Goal: Communication & Community: Participate in discussion

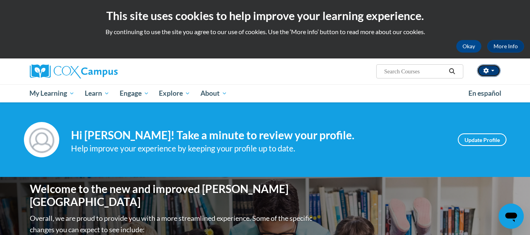
click at [486, 67] on button "button" at bounding box center [489, 70] width 24 height 13
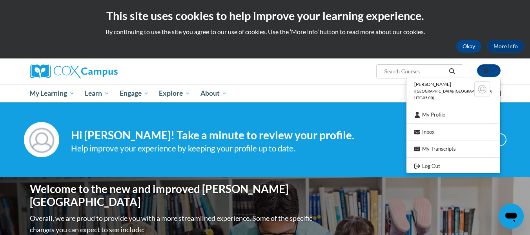
click at [348, 94] on ul "My Learning My Learning My Course Progress Certificates My Action Plans Group D…" at bounding box center [244, 93] width 438 height 18
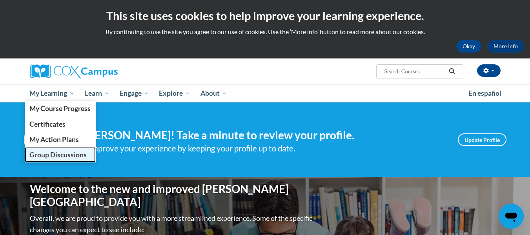
click at [61, 153] on span "Group Discussions" at bounding box center [57, 155] width 57 height 8
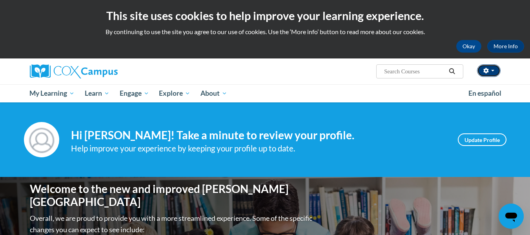
click at [486, 74] on button "button" at bounding box center [489, 70] width 24 height 13
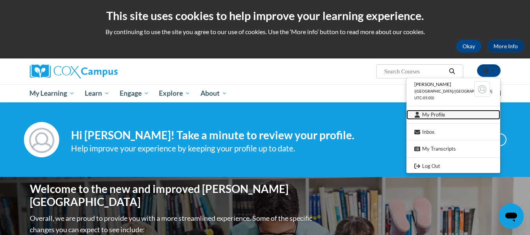
click at [443, 112] on link "My Profile" at bounding box center [453, 115] width 94 height 10
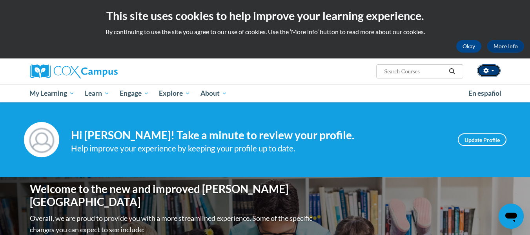
click at [485, 72] on icon "button" at bounding box center [485, 70] width 5 height 5
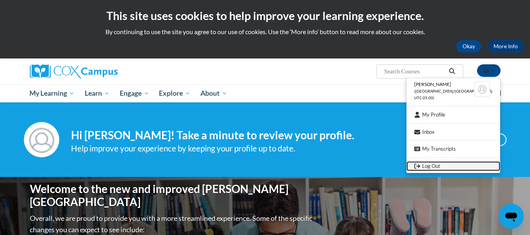
click at [443, 165] on link "Log Out" at bounding box center [453, 166] width 94 height 10
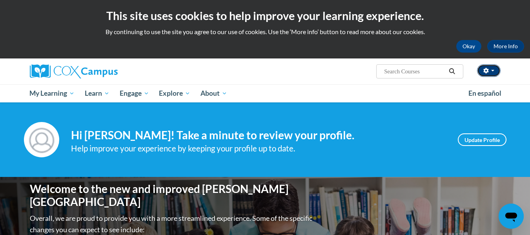
click at [484, 73] on icon "button" at bounding box center [485, 70] width 5 height 5
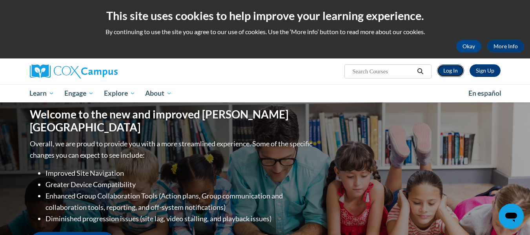
click at [449, 69] on link "Log In" at bounding box center [450, 70] width 27 height 13
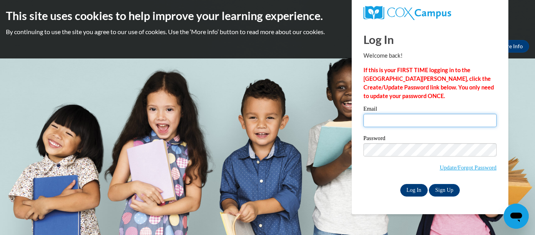
type input "jwhite@kusd.edu"
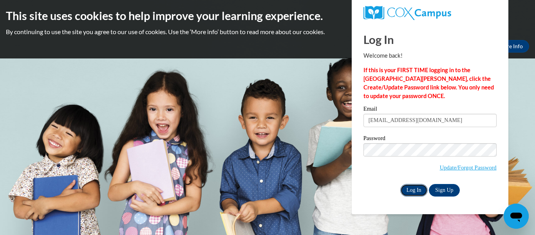
click at [419, 189] on input "Log In" at bounding box center [414, 190] width 27 height 13
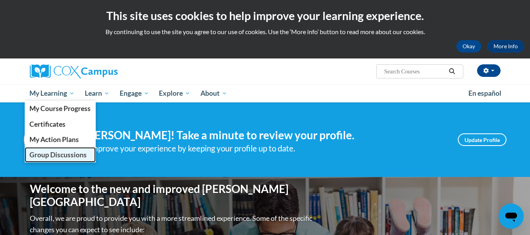
click at [53, 151] on span "Group Discussions" at bounding box center [57, 155] width 57 height 8
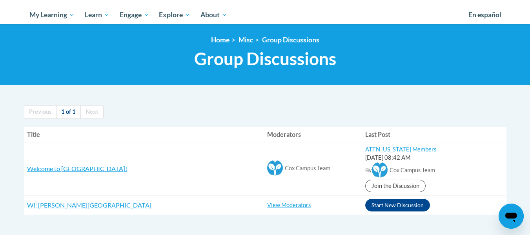
scroll to position [118, 0]
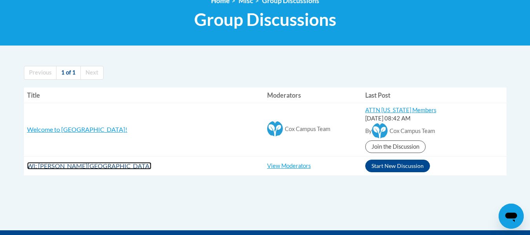
click at [111, 166] on span "WI: Curtis Strange Elementary School" at bounding box center [89, 165] width 124 height 7
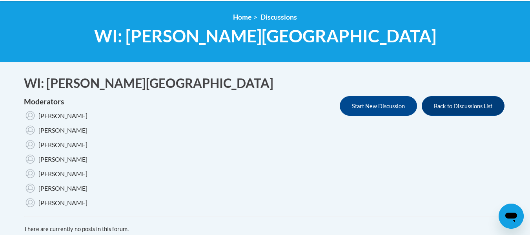
scroll to position [39, 0]
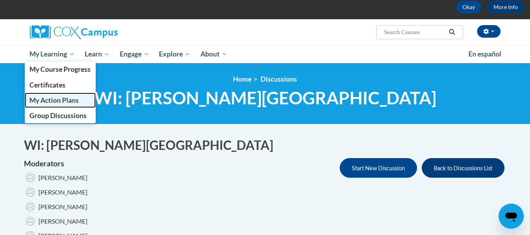
click at [65, 101] on span "My Action Plans" at bounding box center [53, 100] width 49 height 8
